Goal: Find specific page/section: Find specific page/section

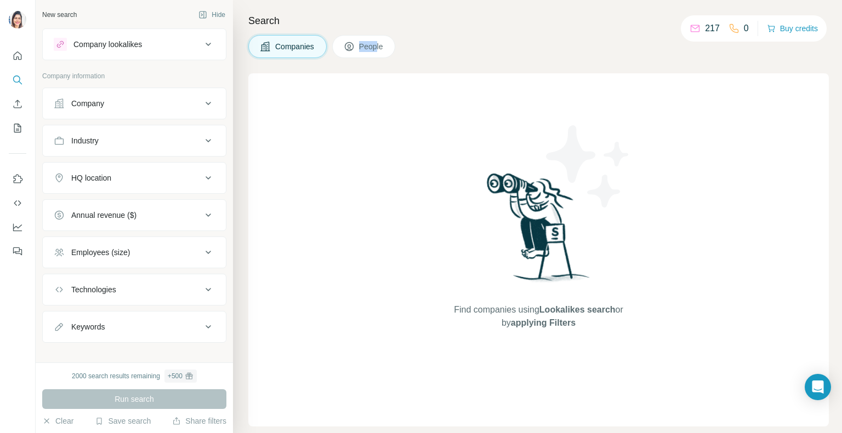
drag, startPoint x: 343, startPoint y: 60, endPoint x: 383, endPoint y: 39, distance: 44.6
click at [383, 39] on div "Search Companies People Find companies using Lookalikes search or by applying F…" at bounding box center [537, 216] width 609 height 433
click at [383, 39] on button "People" at bounding box center [364, 46] width 64 height 23
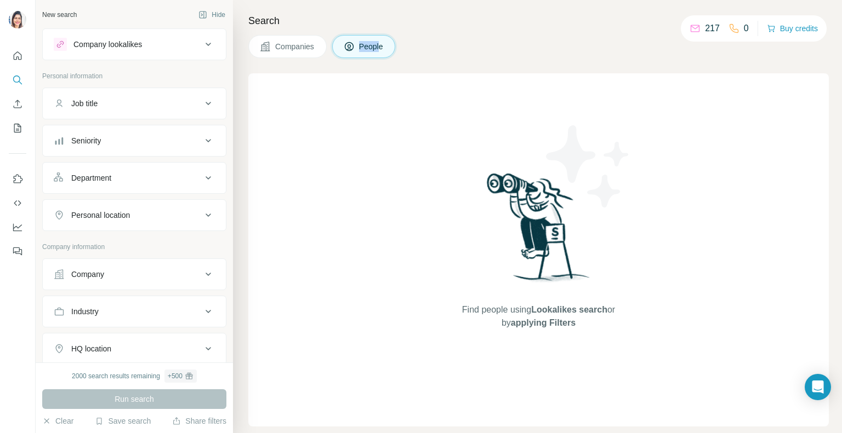
click at [383, 39] on button "People" at bounding box center [364, 46] width 64 height 23
click at [14, 132] on icon "My lists" at bounding box center [17, 128] width 11 height 11
